Goal: Task Accomplishment & Management: Complete application form

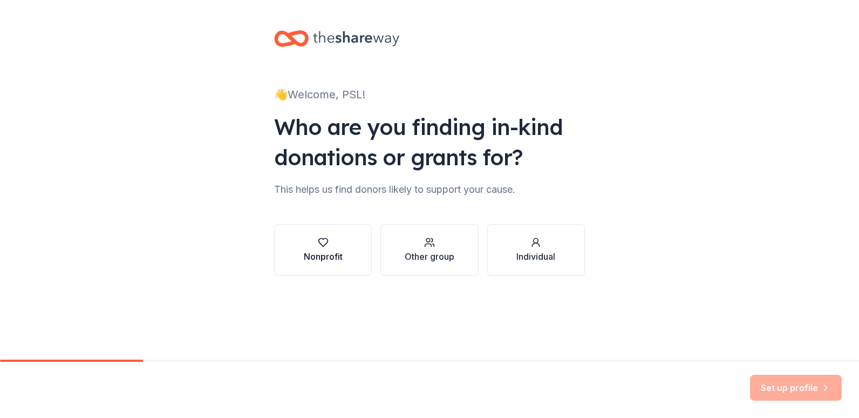
click at [352, 259] on button "Nonprofit" at bounding box center [323, 250] width 98 height 52
click at [417, 79] on div "👋 Welcome, PSL! Who are you finding in-kind donations or grants for? This helps…" at bounding box center [429, 164] width 345 height 328
click at [315, 106] on div "👋 Welcome, PSL! Who are you finding in-kind donations or grants for? This helps…" at bounding box center [429, 164] width 345 height 328
click at [336, 245] on div "button" at bounding box center [323, 242] width 39 height 11
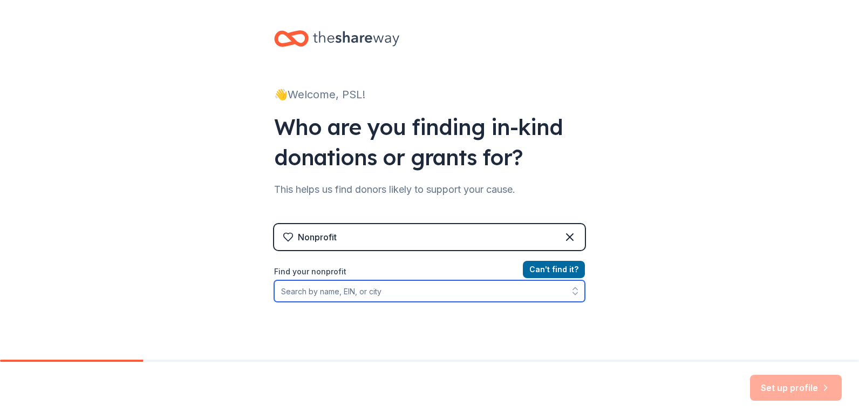
click at [459, 300] on input "Find your nonprofit" at bounding box center [429, 291] width 311 height 22
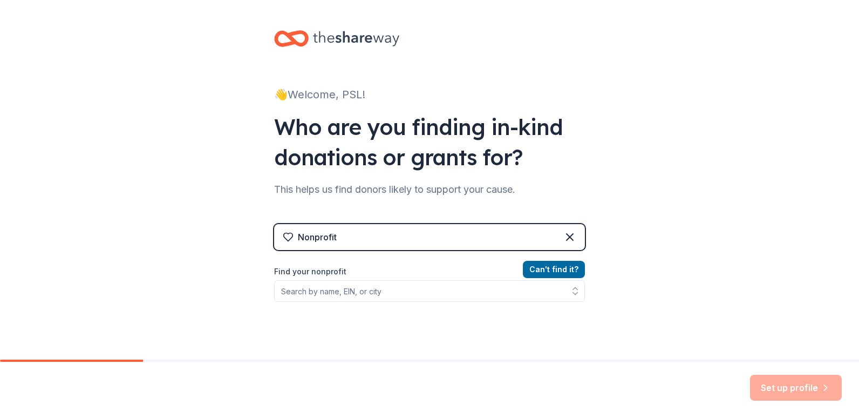
click at [370, 359] on div "Can ' t find it? Find your nonprofit" at bounding box center [429, 325] width 311 height 125
click at [781, 383] on div "Set up profile" at bounding box center [796, 388] width 92 height 26
click at [563, 234] on icon at bounding box center [569, 236] width 13 height 13
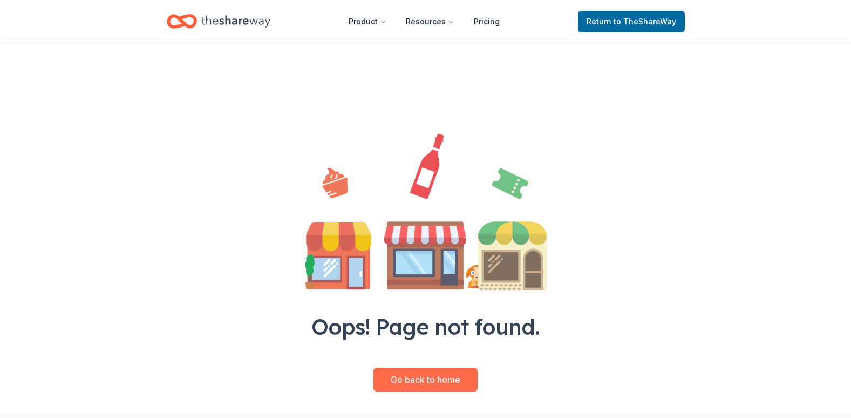
click at [448, 378] on link "Go back to home" at bounding box center [426, 380] width 104 height 24
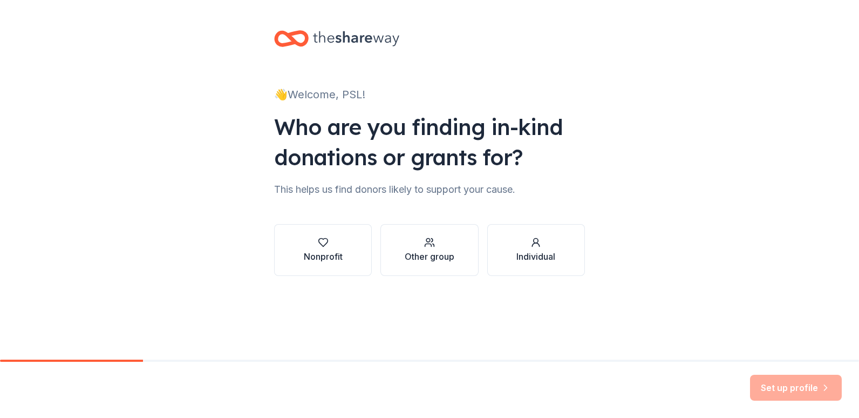
click at [104, 365] on div "Set up profile" at bounding box center [429, 390] width 859 height 56
click at [107, 359] on div "👋 Welcome, PSL! Who are you finding in-kind donations or grants for? This helps…" at bounding box center [429, 179] width 859 height 359
drag, startPoint x: 138, startPoint y: 358, endPoint x: 64, endPoint y: 353, distance: 74.7
click at [64, 353] on div "👋 Welcome, PSL! Who are you finding in-kind donations or grants for? This helps…" at bounding box center [429, 179] width 859 height 359
click at [25, 359] on div "👋 Welcome, PSL! Who are you finding in-kind donations or grants for? This helps…" at bounding box center [429, 179] width 859 height 359
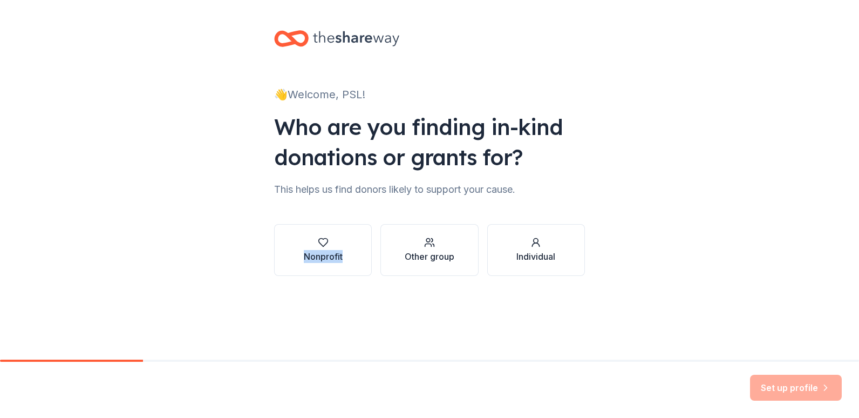
click at [25, 359] on div "👋 Welcome, PSL! Who are you finding in-kind donations or grants for? This helps…" at bounding box center [429, 179] width 859 height 359
click at [374, 129] on div "Who are you finding in-kind donations or grants for?" at bounding box center [429, 142] width 311 height 60
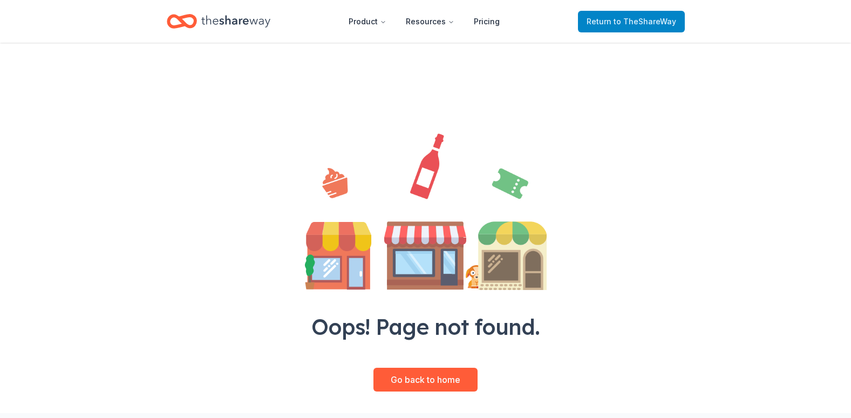
click at [648, 19] on span "to TheShareWay" at bounding box center [645, 21] width 63 height 9
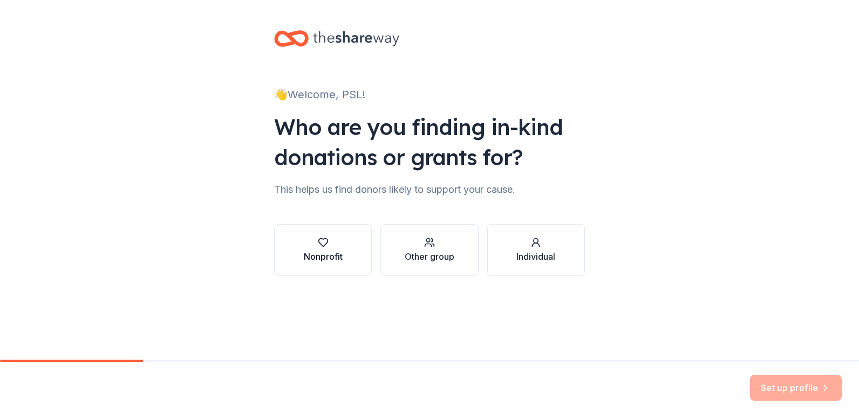
click at [350, 249] on button "Nonprofit" at bounding box center [323, 250] width 98 height 52
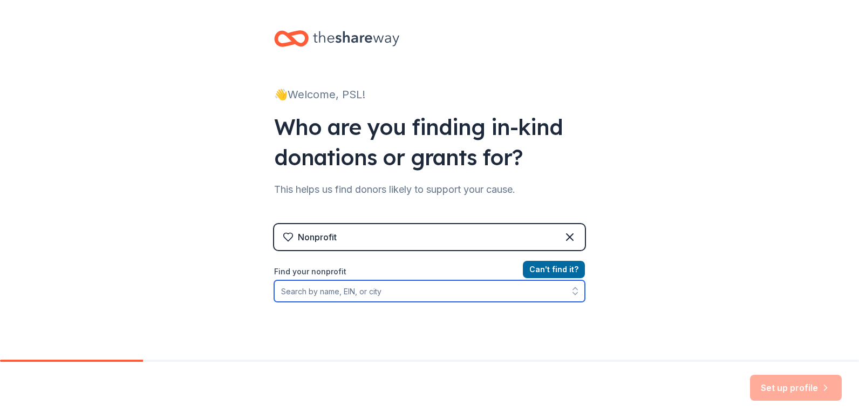
click at [436, 294] on input "Find your nonprofit" at bounding box center [429, 291] width 311 height 22
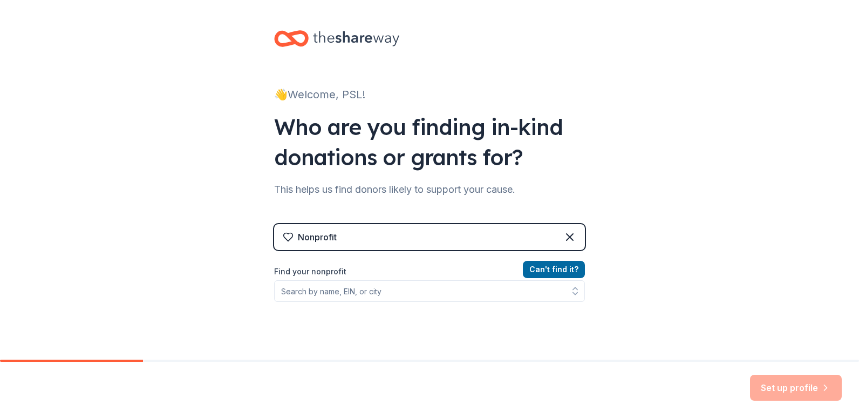
click at [678, 160] on div "👋 Welcome, PSL! Who are you finding in-kind donations or grants for? This helps…" at bounding box center [429, 230] width 859 height 461
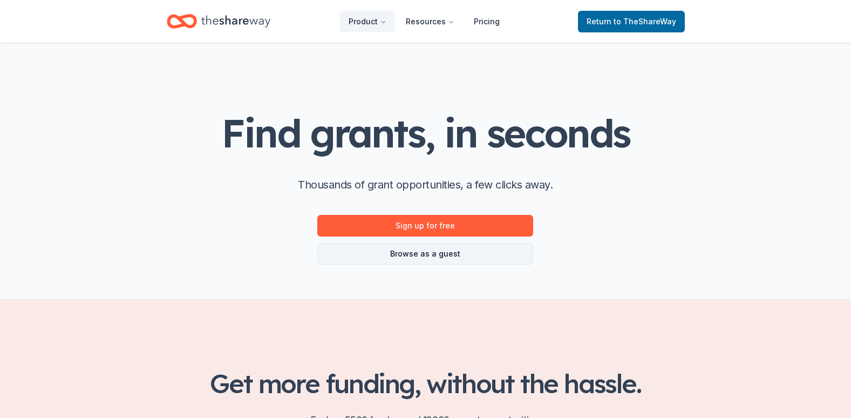
click at [463, 253] on link "Browse as a guest" at bounding box center [425, 254] width 216 height 22
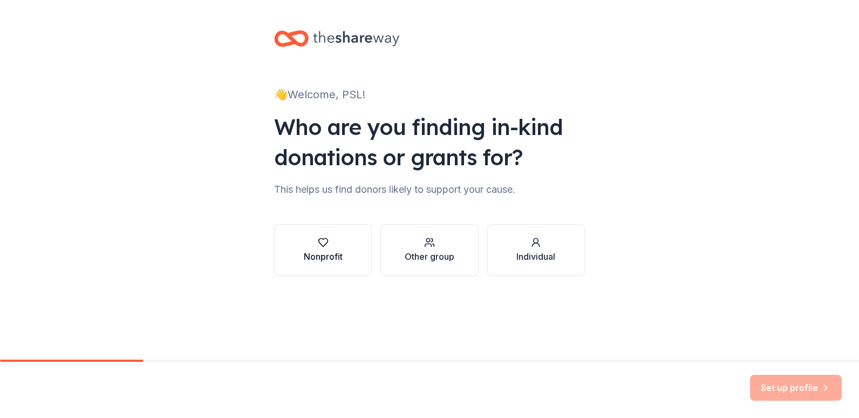
click at [324, 261] on div "Nonprofit" at bounding box center [323, 256] width 39 height 13
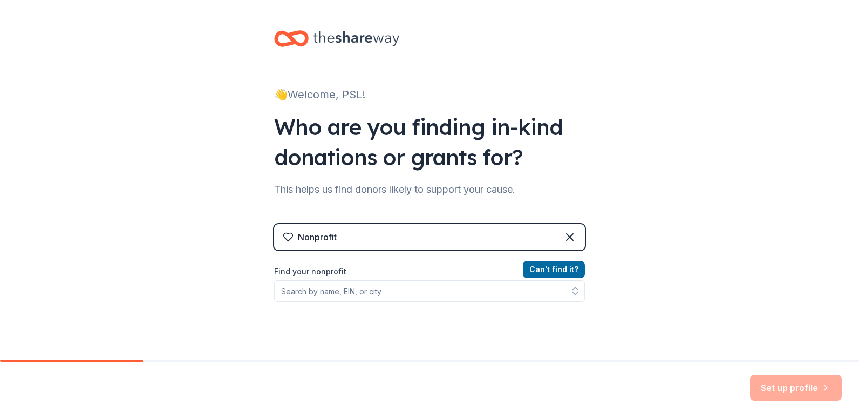
click at [798, 399] on div "Set up profile" at bounding box center [796, 388] width 92 height 26
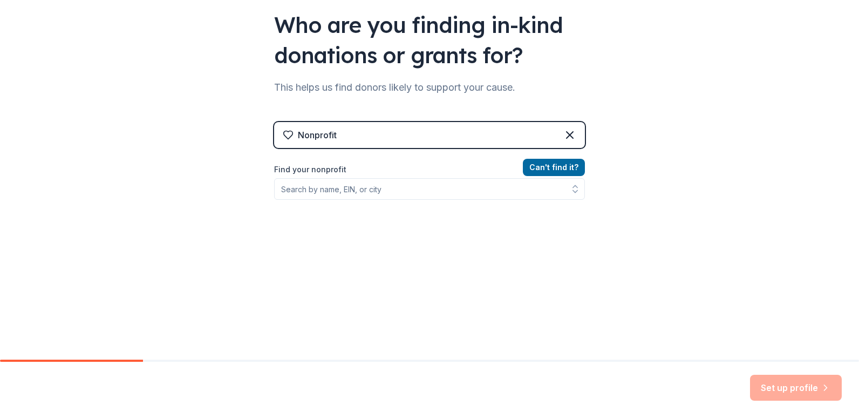
click at [780, 379] on div "Set up profile" at bounding box center [796, 388] width 92 height 26
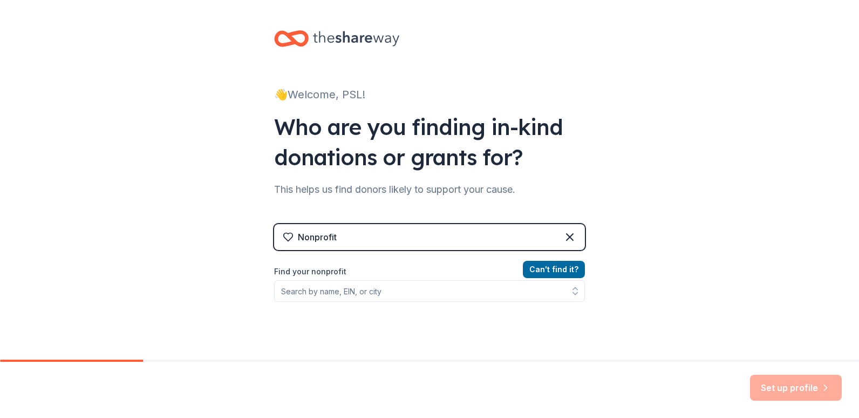
click at [341, 35] on icon at bounding box center [356, 38] width 86 height 15
click at [282, 37] on icon at bounding box center [291, 38] width 35 height 25
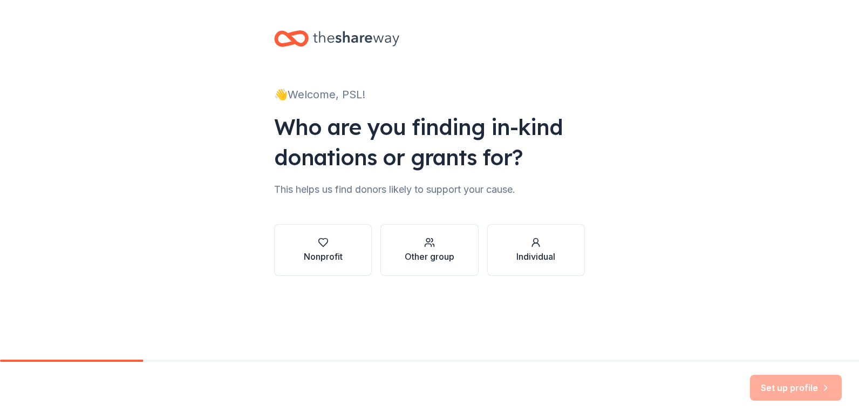
click at [303, 66] on div "👋 Welcome, PSL! Who are you finding in-kind donations or grants for? This helps…" at bounding box center [429, 164] width 345 height 328
click at [302, 101] on div "👋 Welcome, PSL!" at bounding box center [429, 94] width 311 height 17
click at [310, 182] on div "This helps us find donors likely to support your cause." at bounding box center [429, 189] width 311 height 17
click at [432, 192] on div "This helps us find donors likely to support your cause." at bounding box center [429, 189] width 311 height 17
click at [342, 264] on button "Nonprofit" at bounding box center [323, 250] width 98 height 52
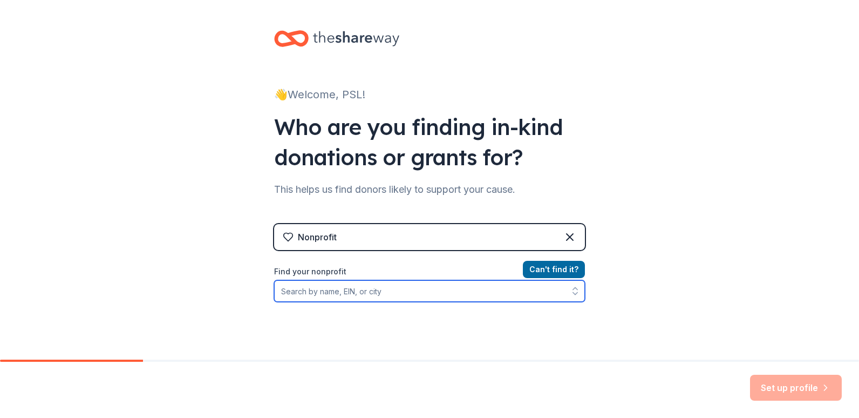
click at [342, 295] on input "Find your nonprofit" at bounding box center [429, 291] width 311 height 22
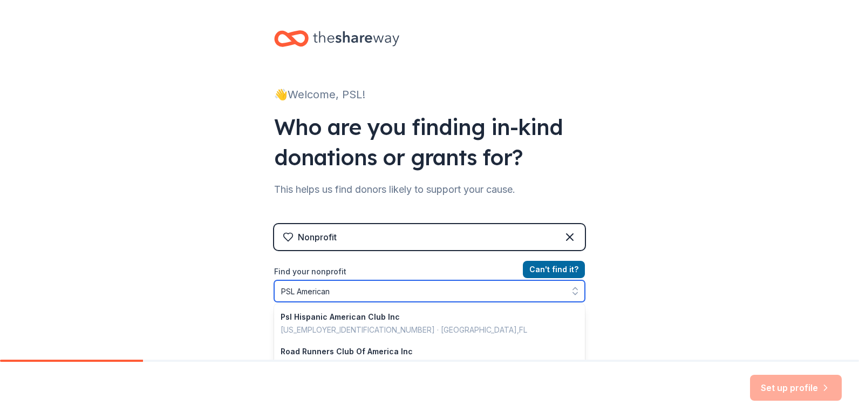
scroll to position [42, 0]
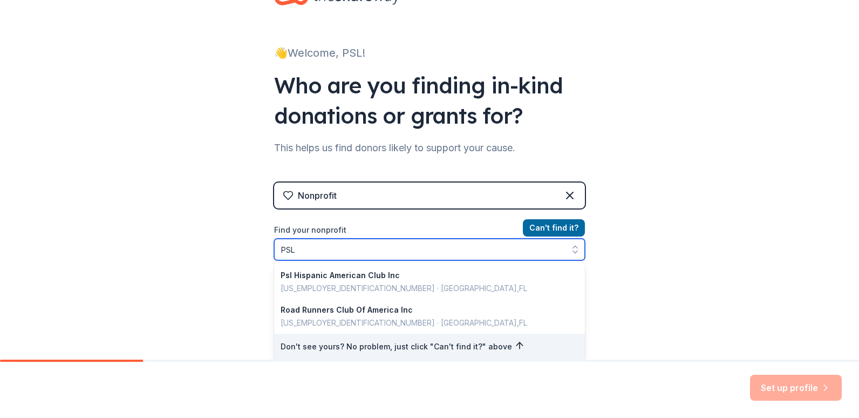
type input "PS"
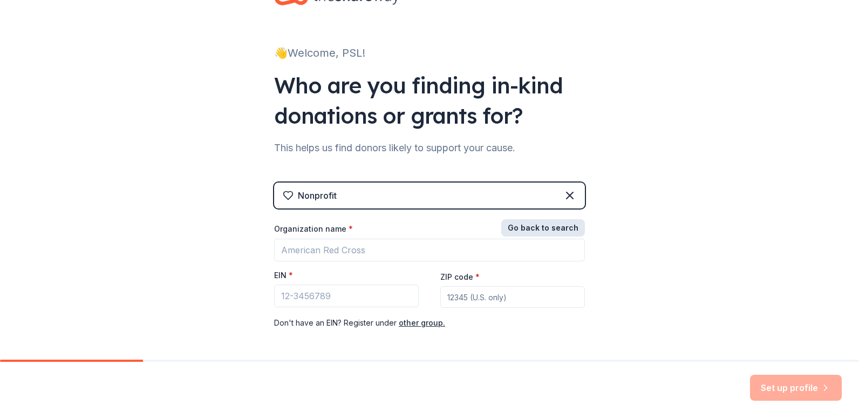
click at [535, 228] on button "Go back to search" at bounding box center [543, 227] width 84 height 17
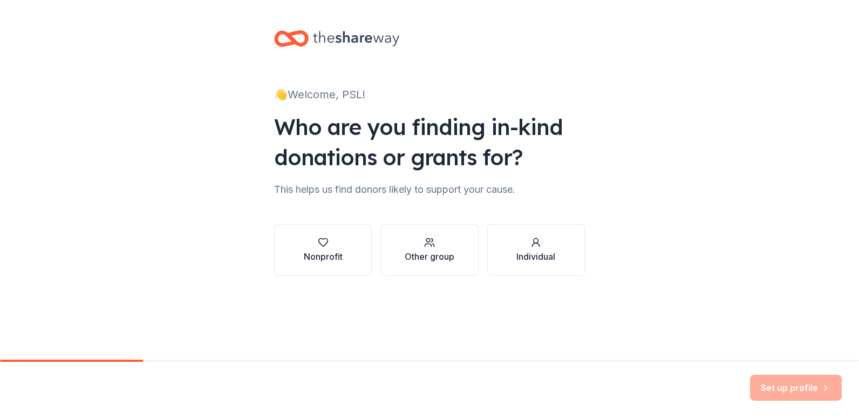
click at [168, 231] on div "👋 Welcome, PSL! Who are you finding in-kind donations or grants for? This helps…" at bounding box center [429, 164] width 859 height 328
